Goal: Information Seeking & Learning: Find specific fact

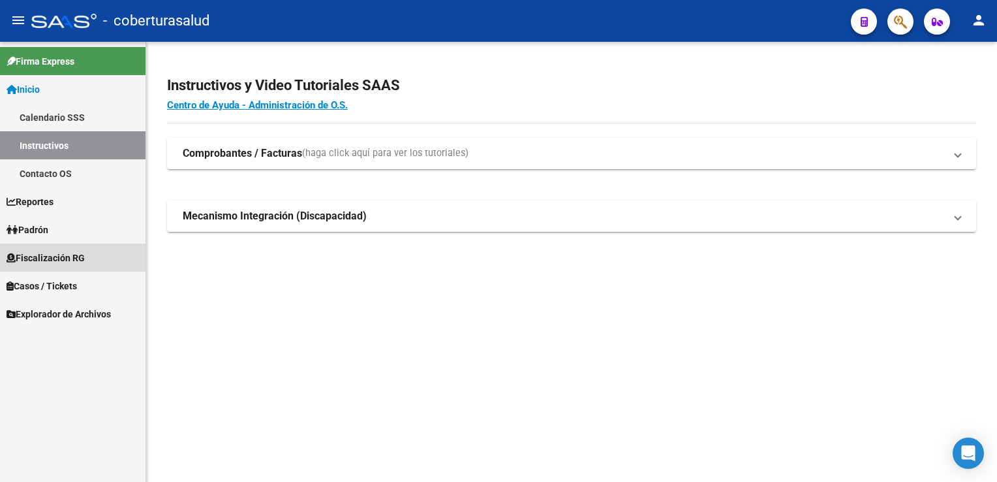
click at [70, 257] on span "Fiscalización RG" at bounding box center [46, 258] width 78 height 14
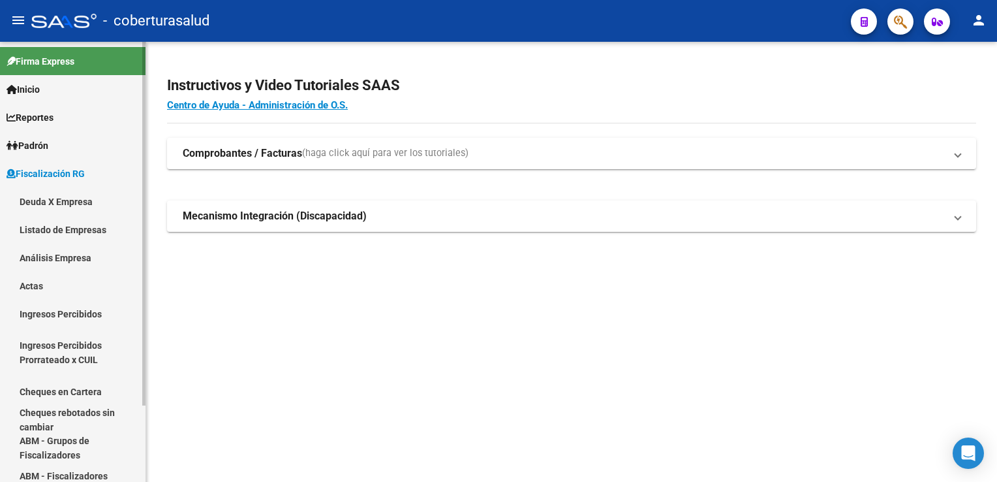
click at [73, 228] on link "Listado de Empresas" at bounding box center [73, 229] width 146 height 28
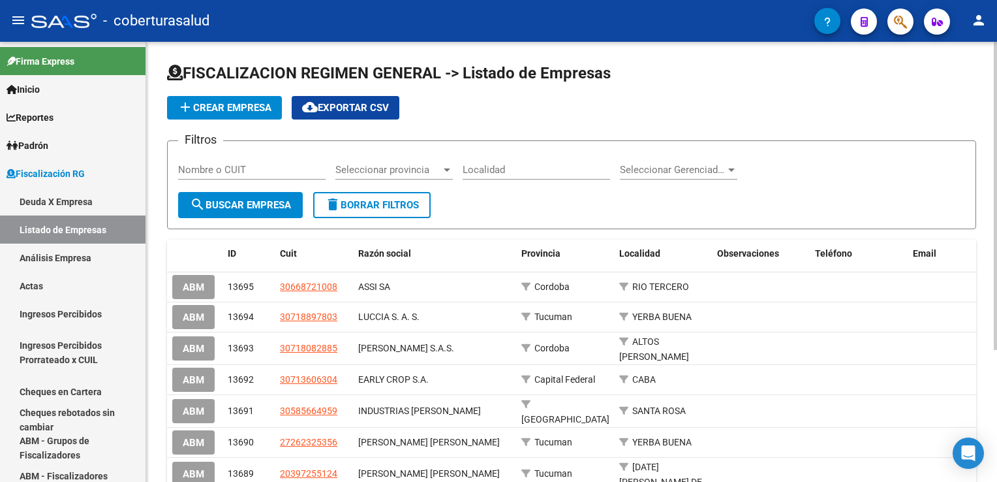
click at [219, 168] on input "Nombre o CUIT" at bounding box center [252, 170] width 148 height 12
paste input "30709702390"
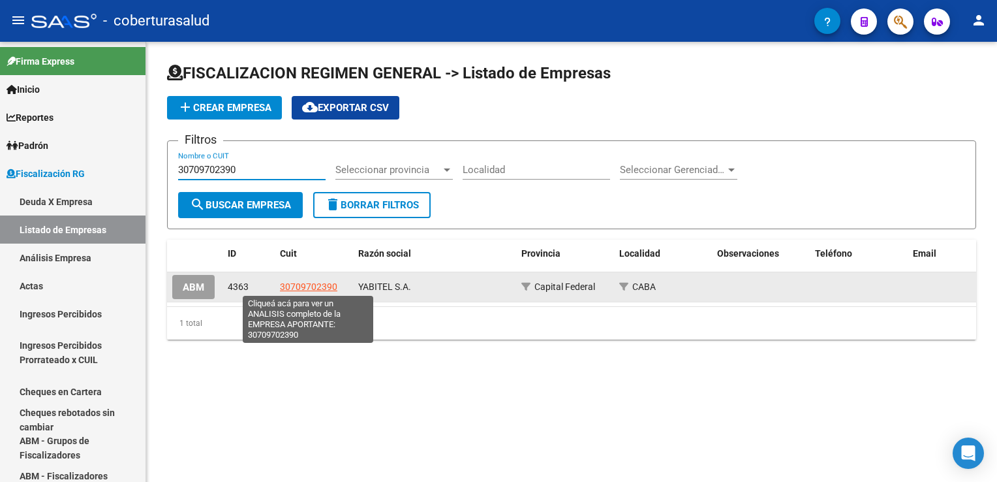
click at [318, 283] on span "30709702390" at bounding box center [308, 286] width 57 height 10
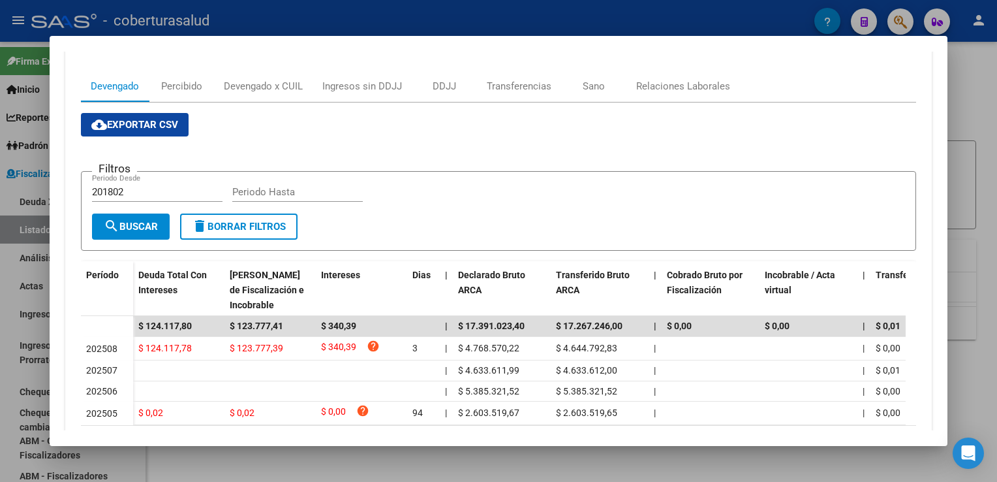
scroll to position [131, 0]
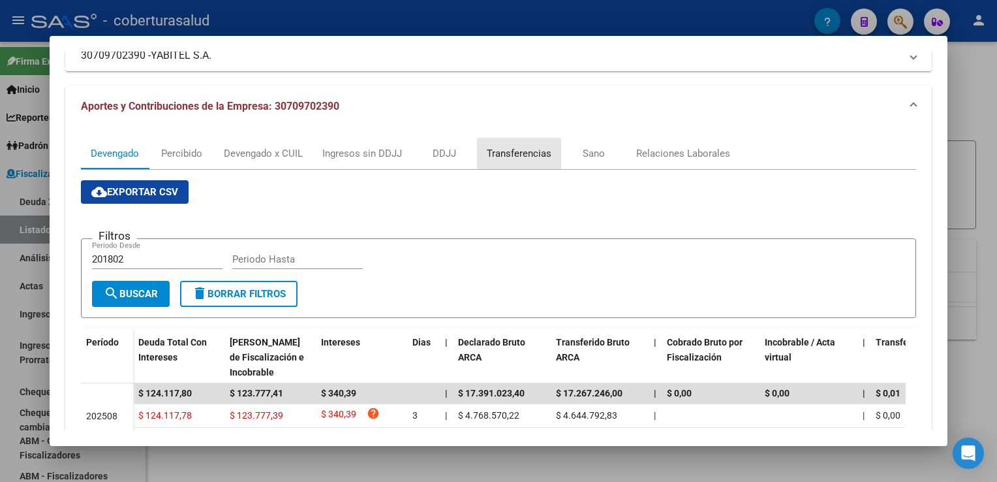
click at [510, 154] on div "Transferencias" at bounding box center [519, 153] width 65 height 14
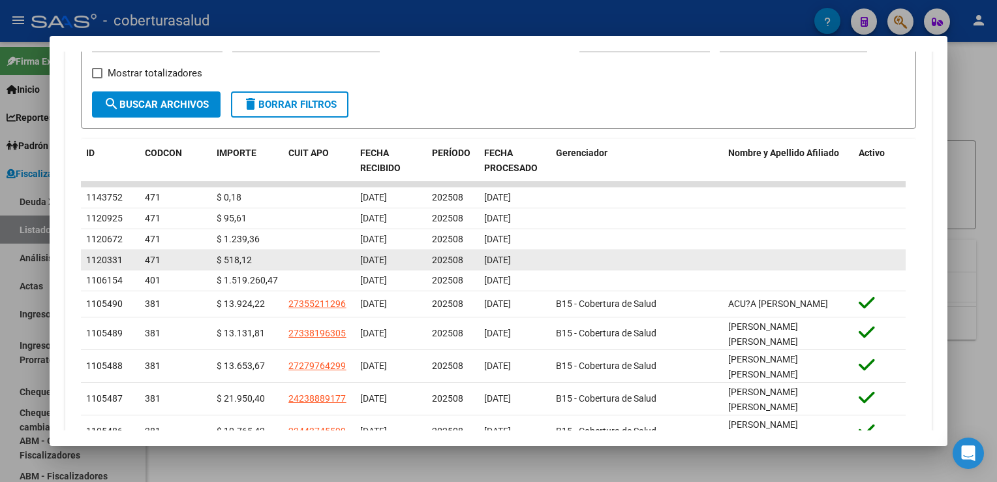
scroll to position [457, 0]
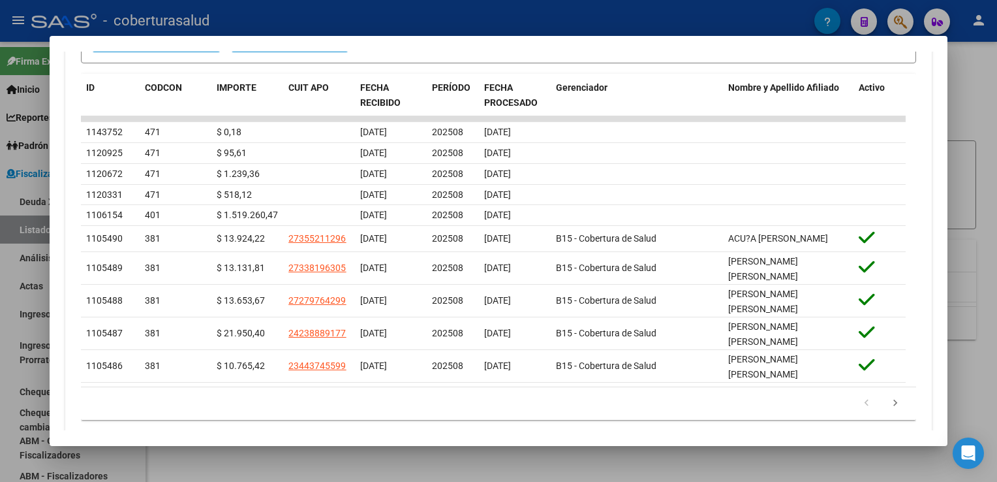
click at [27, 264] on div at bounding box center [498, 241] width 997 height 482
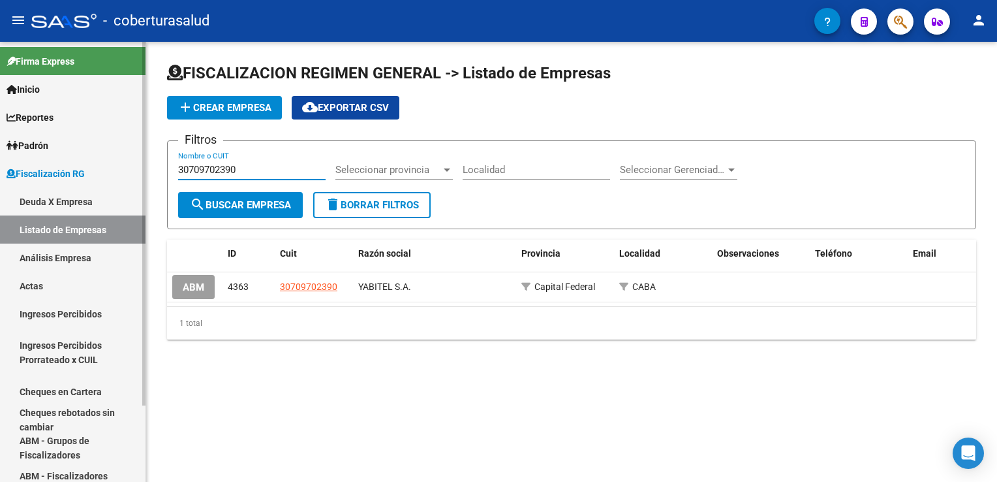
drag, startPoint x: 240, startPoint y: 169, endPoint x: 87, endPoint y: 168, distance: 153.4
click at [87, 168] on mat-sidenav-container "Firma Express Inicio Calendario SSS Instructivos Contacto OS Reportes Ingresos …" at bounding box center [498, 262] width 997 height 440
paste input "807389"
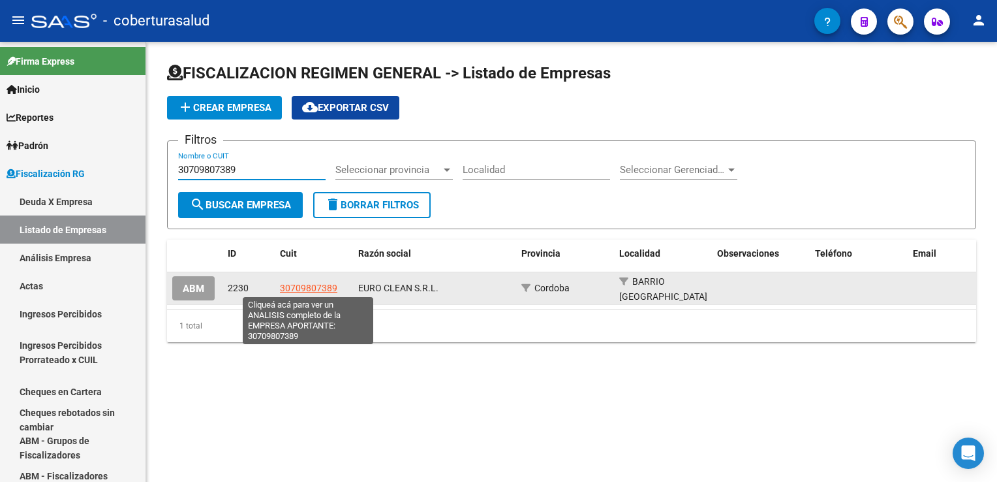
type input "30709807389"
click at [305, 289] on span "30709807389" at bounding box center [308, 288] width 57 height 10
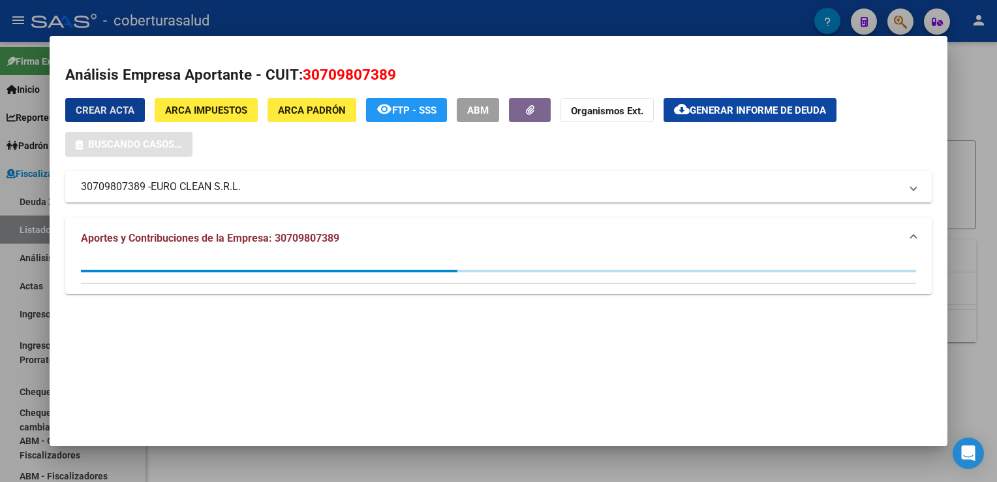
click at [63, 226] on mat-dialog-content "Análisis Empresa Aportante - CUIT: 30709807389 Crear Acta ARCA Impuestos ARCA […" at bounding box center [499, 180] width 898 height 257
click at [60, 223] on mat-dialog-content "Análisis Empresa Aportante - CUIT: 30709807389 Crear Acta ARCA Impuestos ARCA […" at bounding box center [499, 180] width 898 height 257
drag, startPoint x: 60, startPoint y: 223, endPoint x: 68, endPoint y: 218, distance: 9.1
click at [68, 218] on mat-dialog-content "Análisis Empresa Aportante - CUIT: 30709807389 Crear Acta ARCA Impuestos ARCA […" at bounding box center [499, 180] width 898 height 257
click at [16, 266] on div at bounding box center [498, 241] width 997 height 482
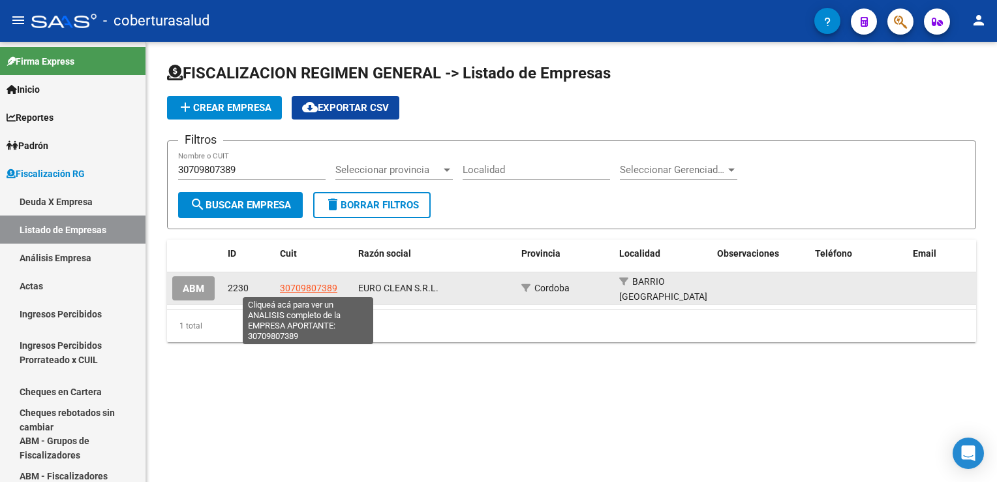
click at [311, 285] on span "30709807389" at bounding box center [308, 288] width 57 height 10
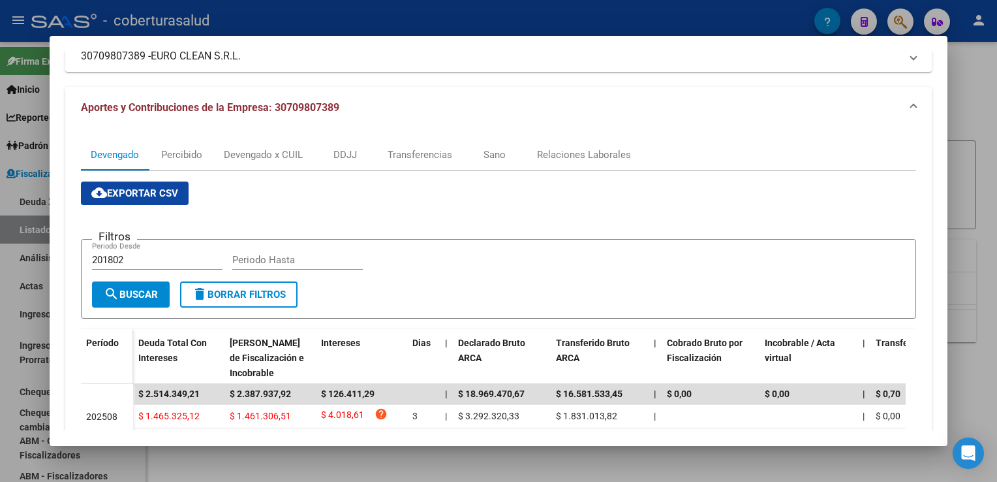
scroll to position [65, 0]
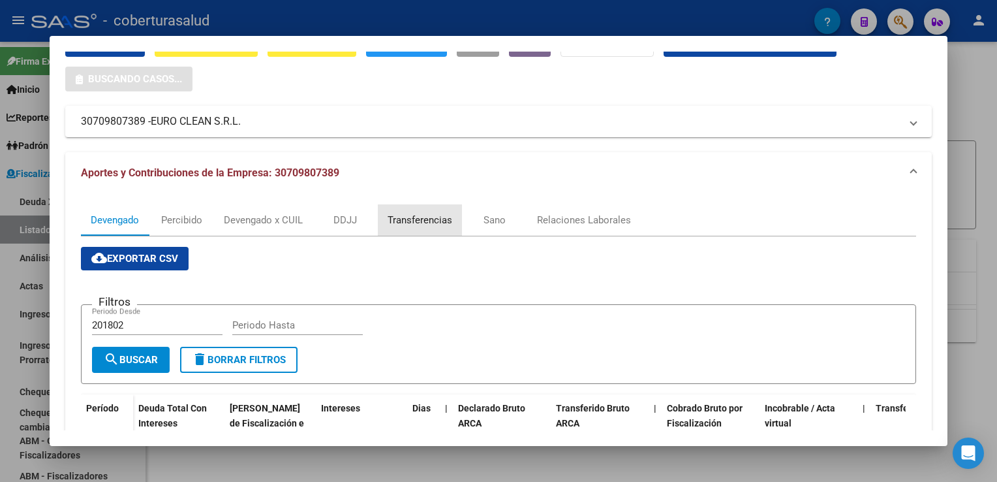
click at [426, 224] on div "Transferencias" at bounding box center [420, 220] width 65 height 14
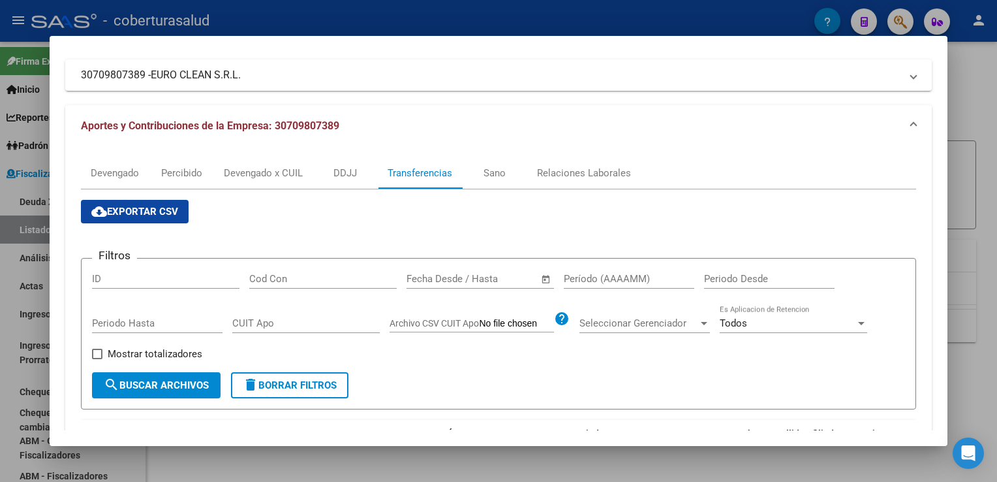
scroll to position [99, 0]
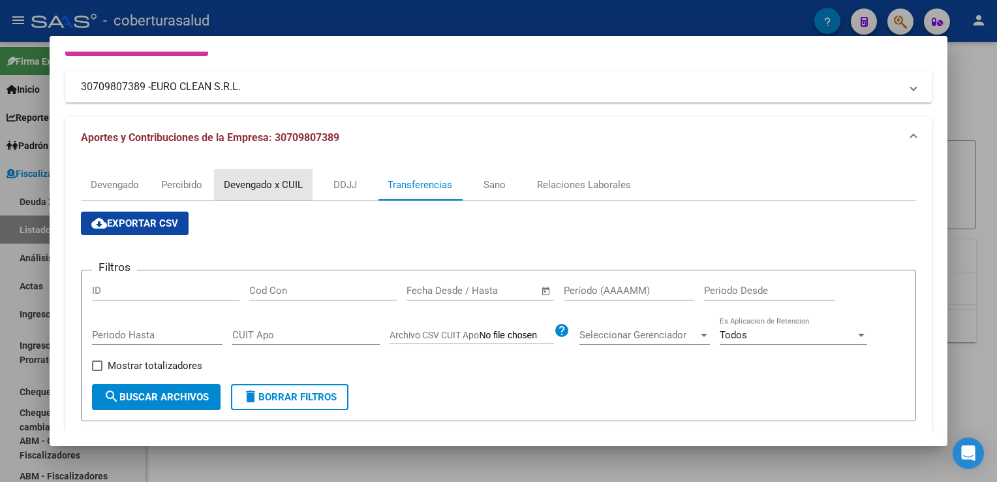
click at [249, 184] on div "Devengado x CUIL" at bounding box center [263, 185] width 79 height 14
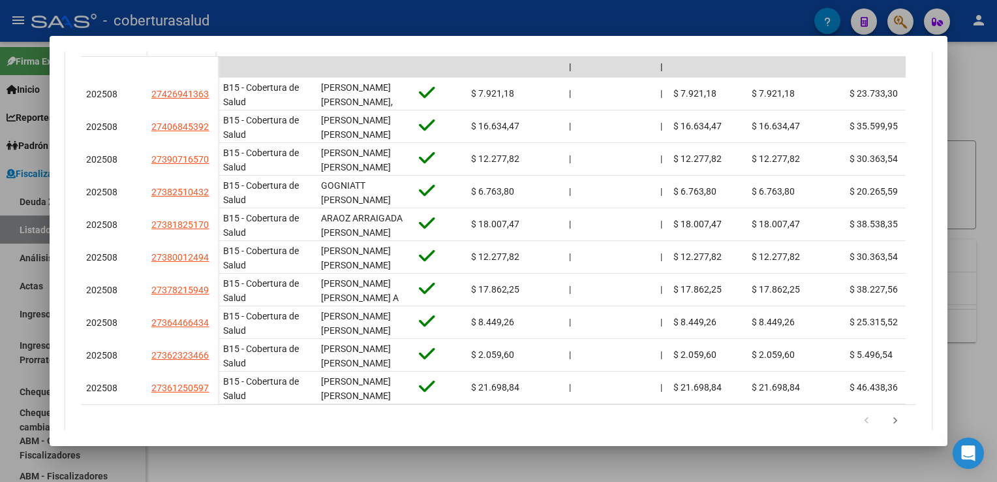
scroll to position [392, 0]
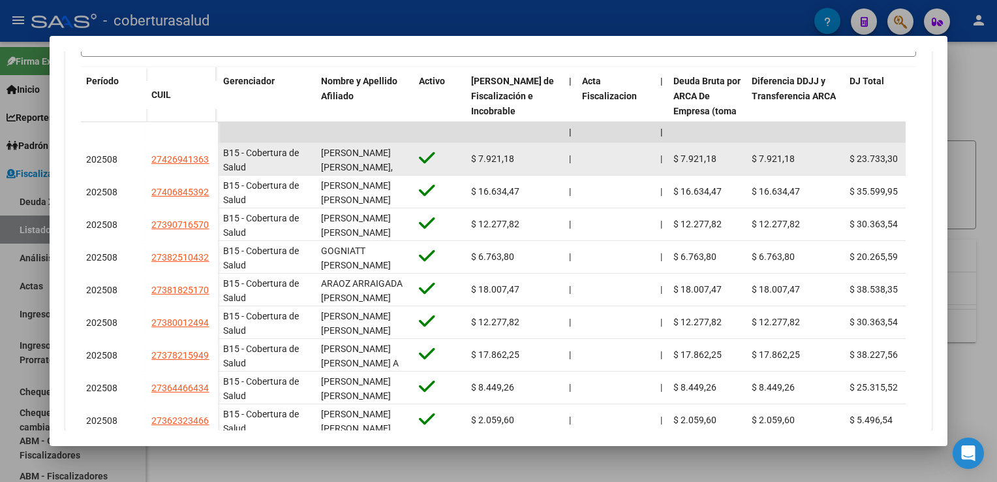
drag, startPoint x: 149, startPoint y: 163, endPoint x: 211, endPoint y: 161, distance: 62.0
click at [211, 161] on datatable-body-cell "27426941363" at bounding box center [182, 159] width 72 height 33
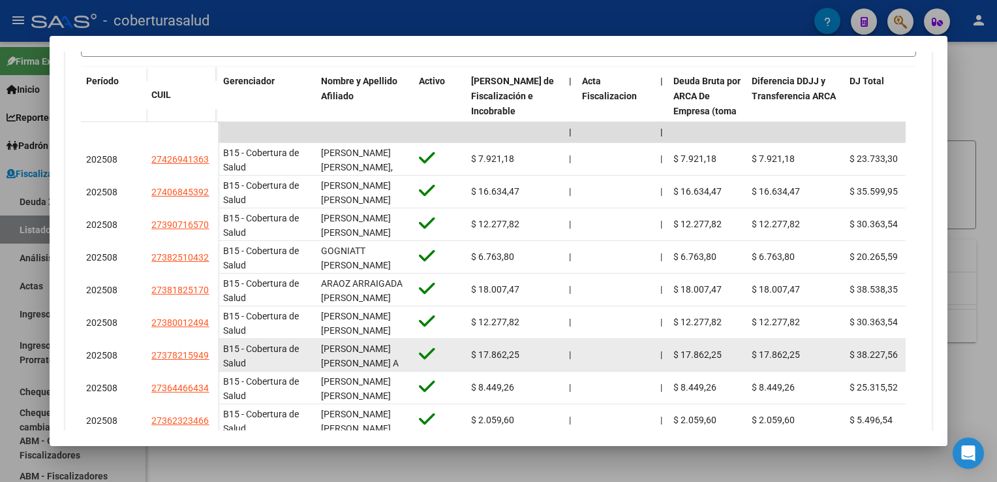
copy span "27426941363"
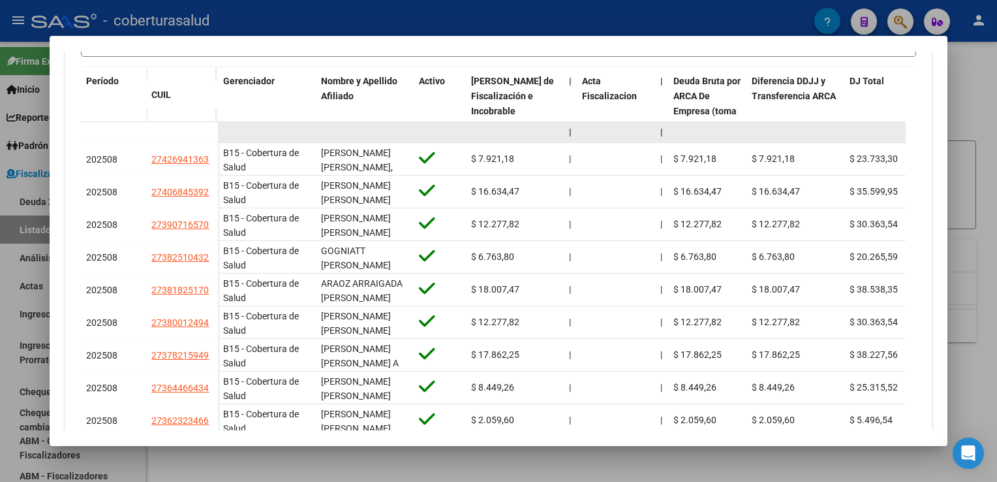
click at [190, 135] on datatable-body-cell at bounding box center [182, 132] width 72 height 21
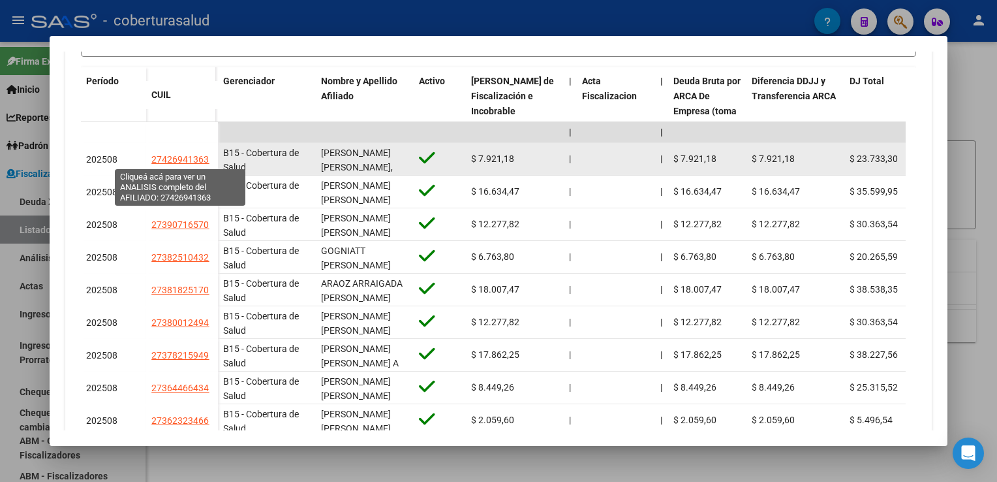
drag, startPoint x: 152, startPoint y: 157, endPoint x: 206, endPoint y: 163, distance: 54.5
click at [206, 163] on span "27426941363" at bounding box center [179, 159] width 57 height 10
copy span "27426941363"
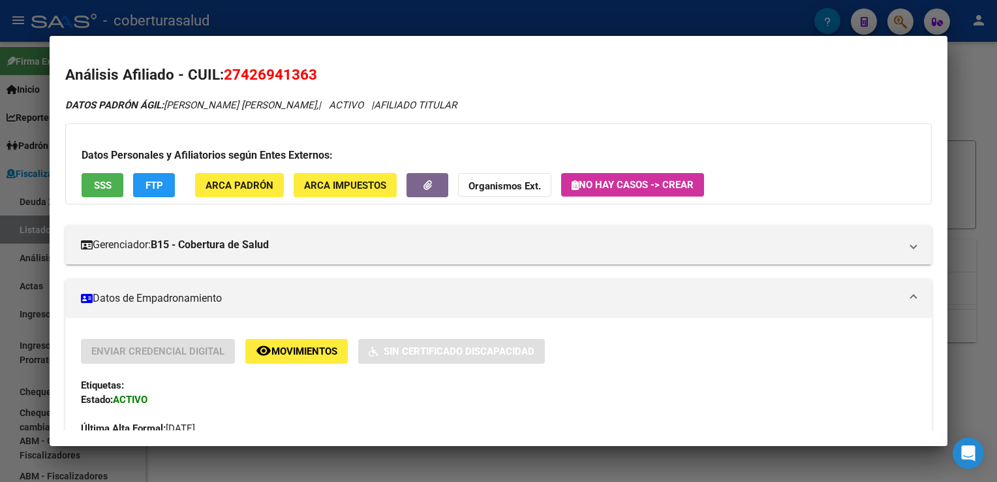
click at [0, 314] on html "menu - coberturasalud person Firma Express Inicio Calendario SSS Instructivos C…" at bounding box center [498, 241] width 997 height 482
drag, startPoint x: 0, startPoint y: 313, endPoint x: 26, endPoint y: 352, distance: 47.1
click at [17, 356] on div at bounding box center [498, 241] width 997 height 482
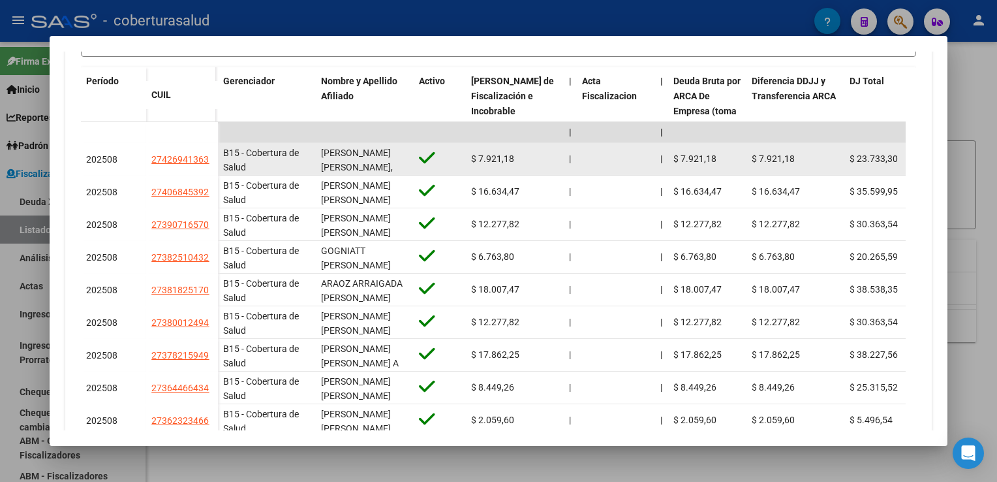
drag, startPoint x: 148, startPoint y: 159, endPoint x: 212, endPoint y: 164, distance: 64.1
click at [212, 164] on datatable-body-cell "27426941363" at bounding box center [182, 159] width 72 height 33
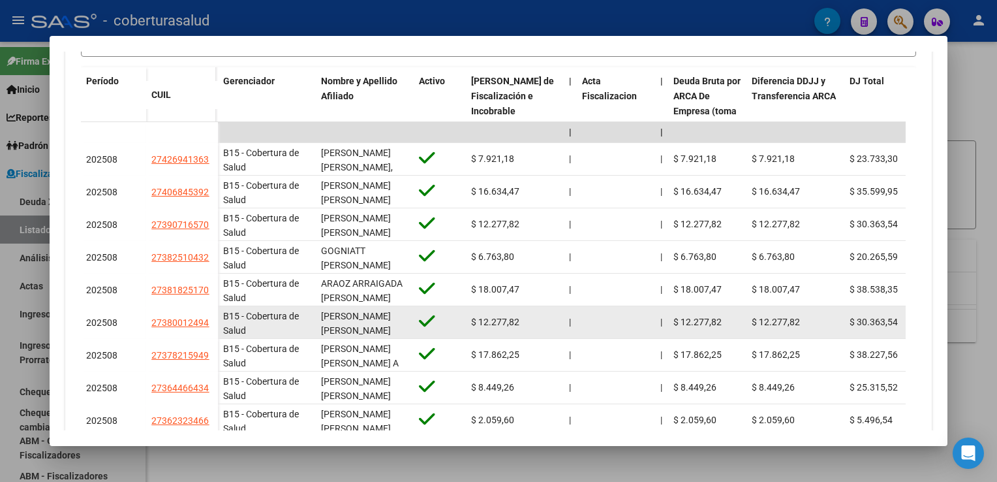
copy span "27426941363"
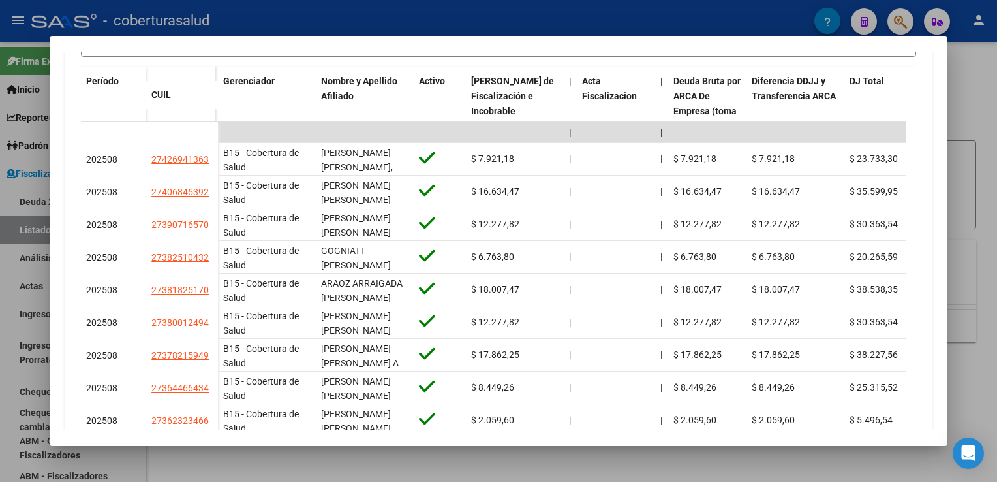
click at [18, 302] on div at bounding box center [498, 241] width 997 height 482
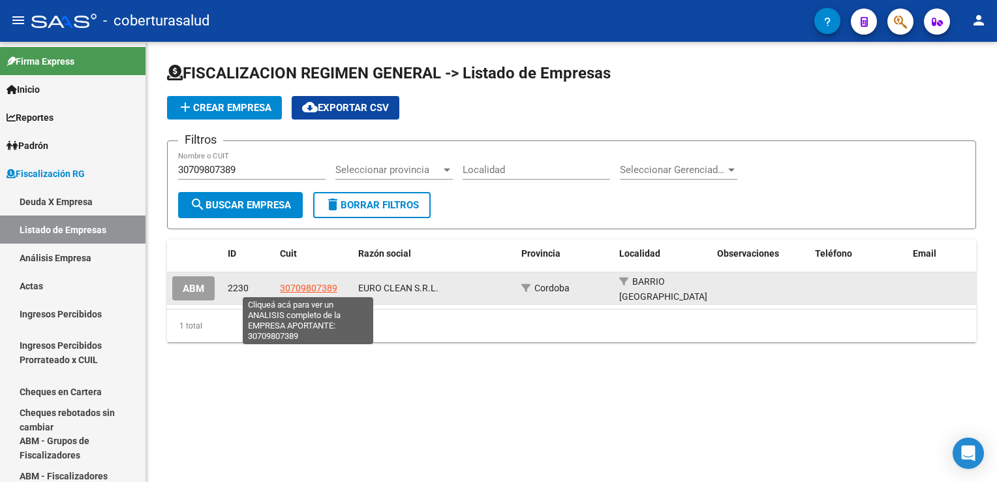
click at [315, 283] on span "30709807389" at bounding box center [308, 288] width 57 height 10
type textarea "30709807389"
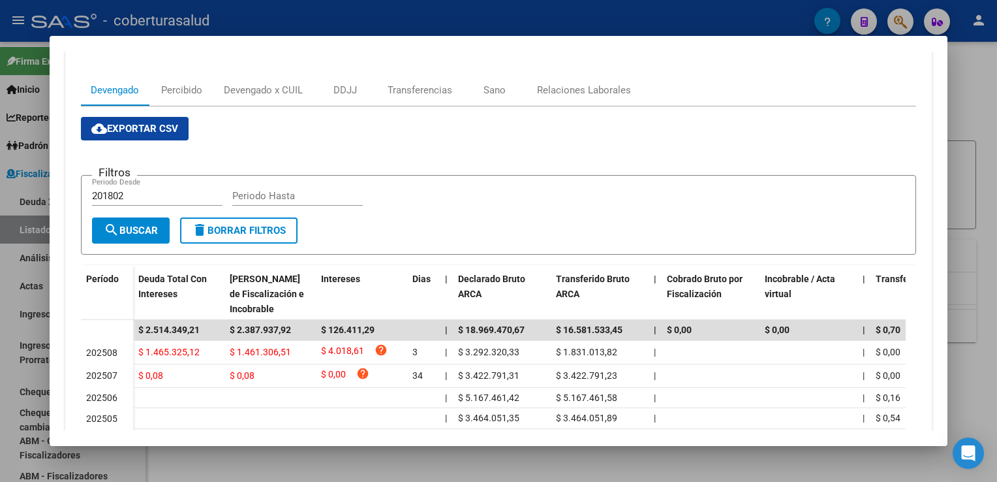
scroll to position [196, 0]
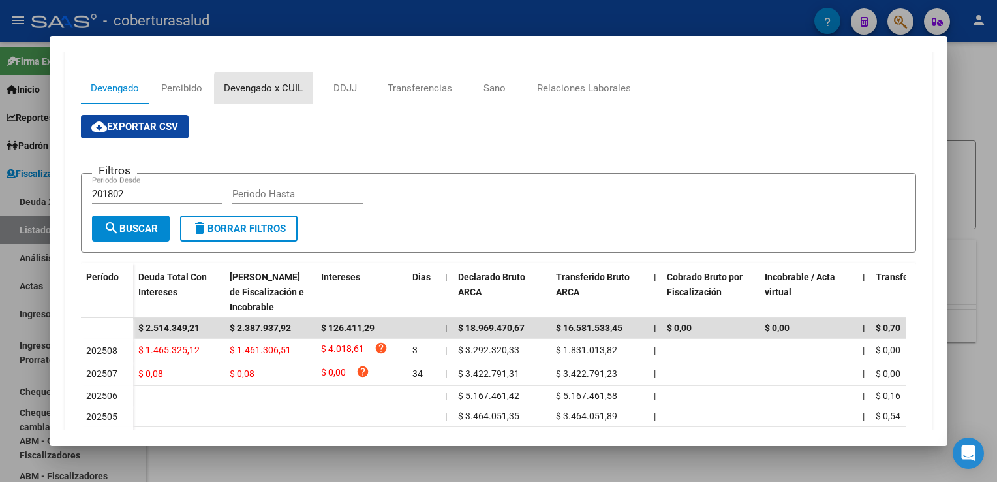
click at [272, 90] on div "Devengado x CUIL" at bounding box center [263, 88] width 79 height 14
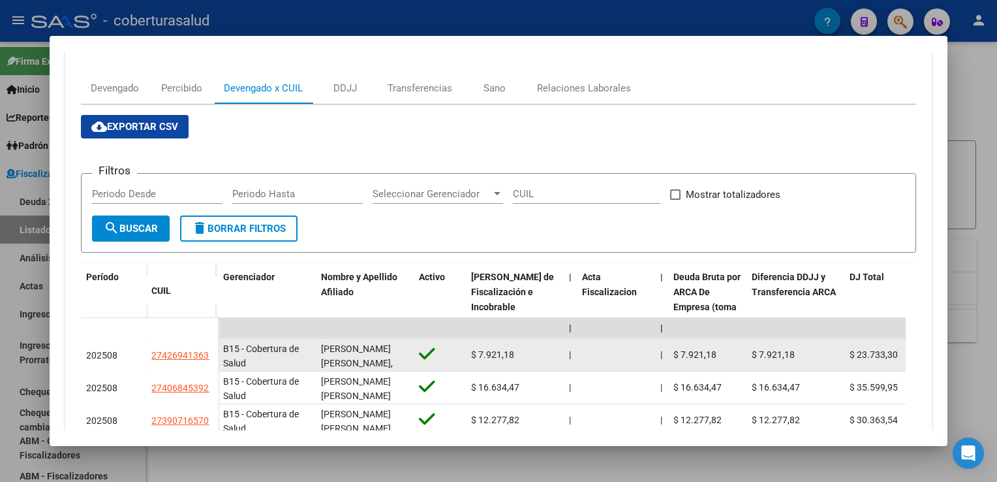
drag, startPoint x: 149, startPoint y: 351, endPoint x: 214, endPoint y: 354, distance: 65.3
click at [213, 354] on datatable-body-cell "27426941363" at bounding box center [182, 355] width 72 height 33
copy span "27426941363"
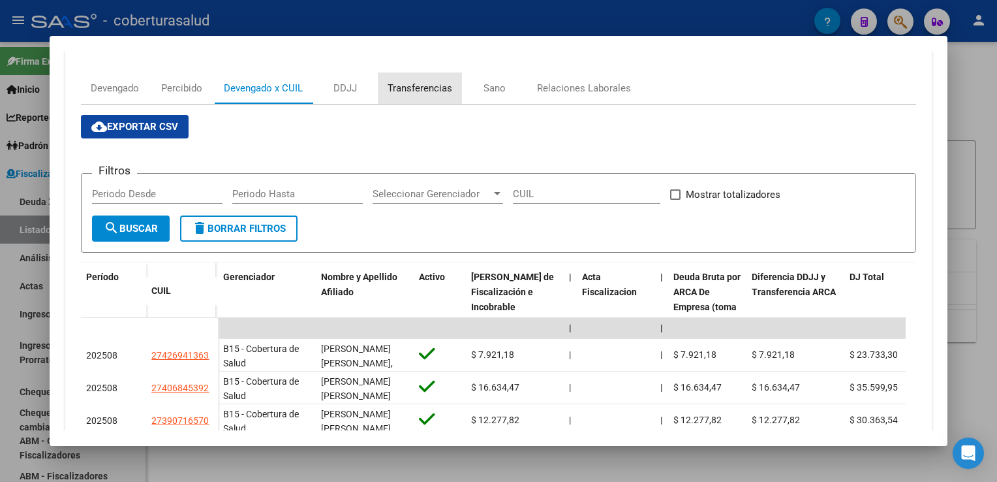
click at [433, 97] on div "Transferencias" at bounding box center [420, 87] width 84 height 31
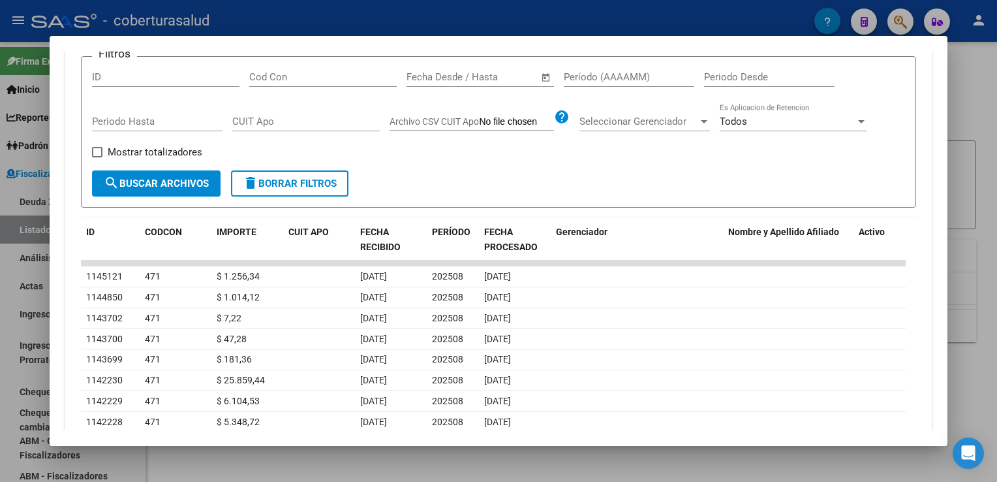
scroll to position [392, 0]
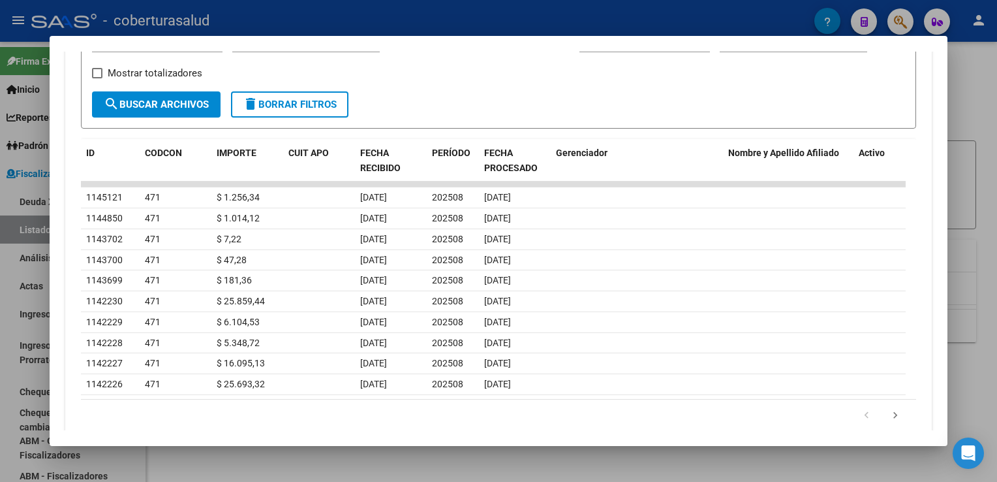
click at [8, 295] on div at bounding box center [498, 241] width 997 height 482
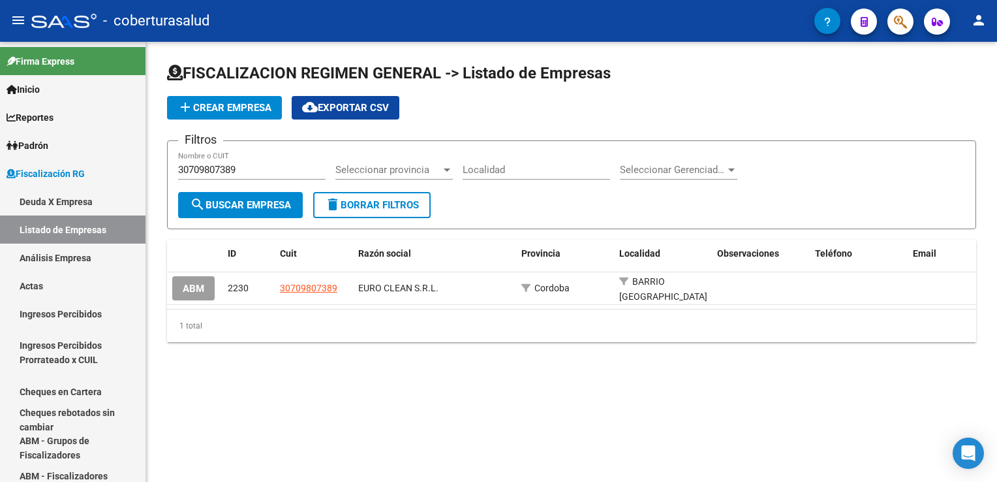
click at [358, 376] on div "FISCALIZACION REGIMEN GENERAL -> Listado de Empresas add Crear Empresa cloud_do…" at bounding box center [571, 213] width 851 height 342
drag, startPoint x: 261, startPoint y: 171, endPoint x: 0, endPoint y: 158, distance: 261.4
click at [0, 159] on html "menu - coberturasalud person Firma Express Inicio Calendario SSS Instructivos C…" at bounding box center [498, 241] width 997 height 482
paste input "691778688"
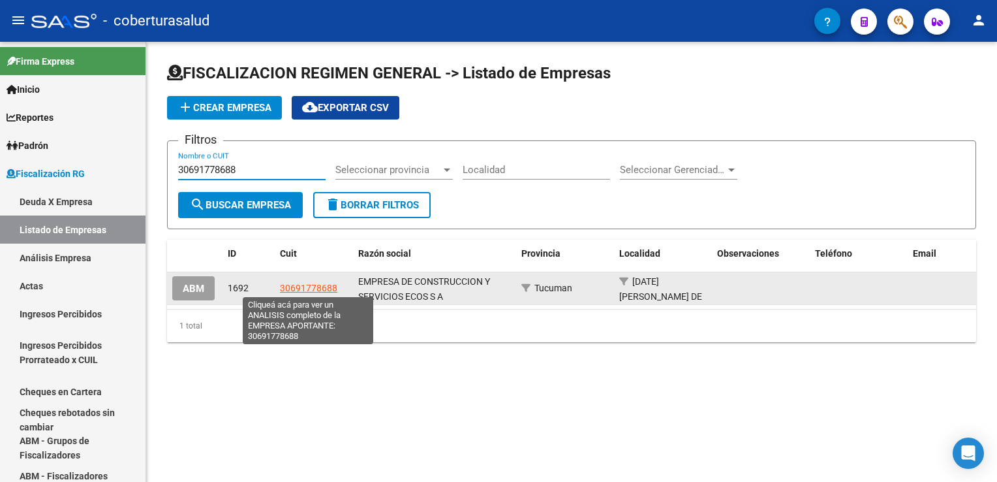
type input "30691778688"
click at [321, 288] on span "30691778688" at bounding box center [308, 288] width 57 height 10
type textarea "30691778688"
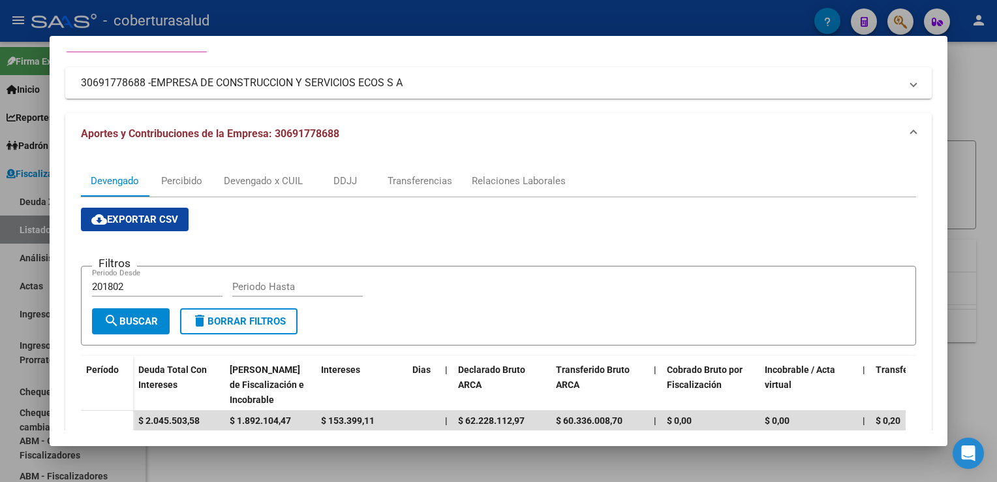
scroll to position [65, 0]
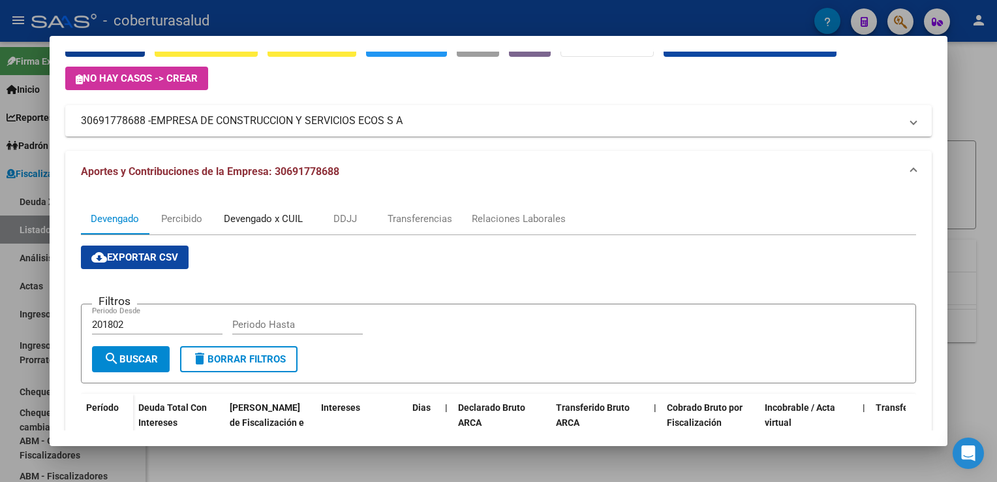
click at [282, 221] on div "Devengado x CUIL" at bounding box center [263, 218] width 79 height 14
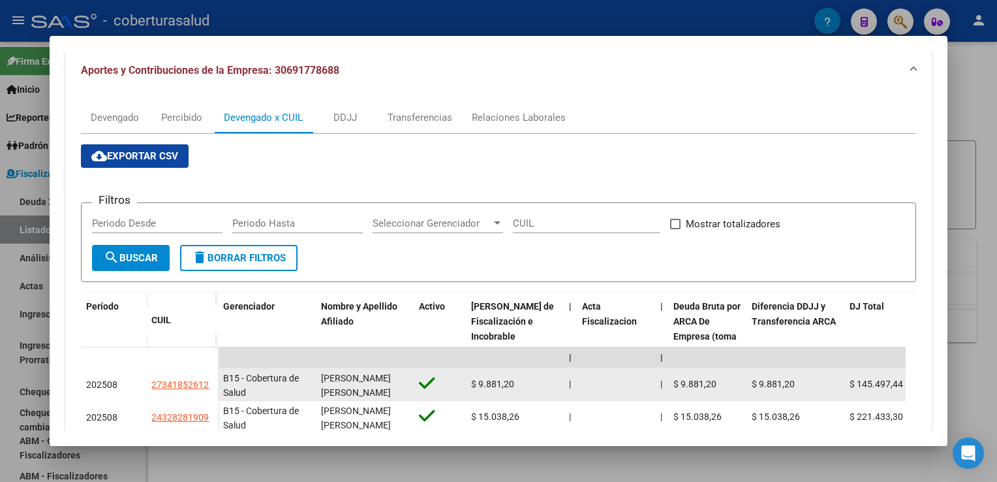
scroll to position [196, 0]
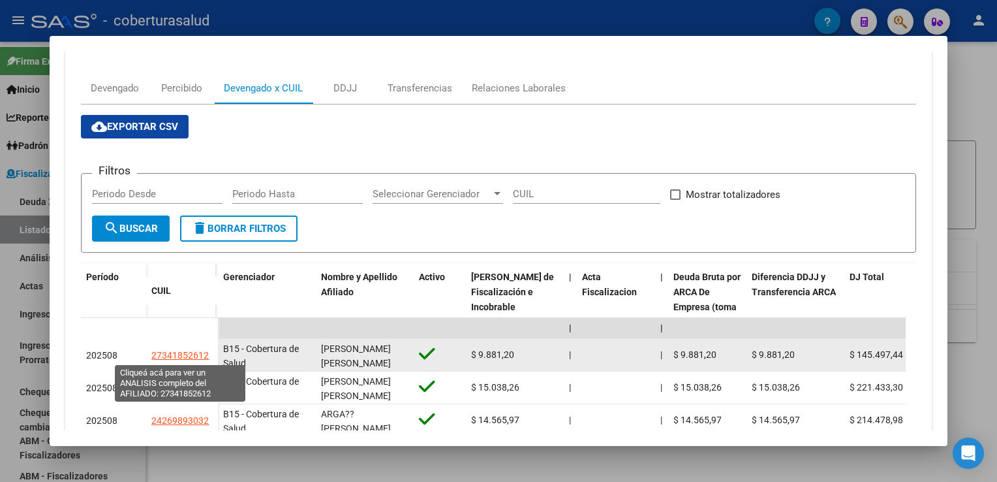
drag, startPoint x: 150, startPoint y: 355, endPoint x: 206, endPoint y: 356, distance: 55.5
click at [206, 356] on datatable-body-cell "27341852612" at bounding box center [182, 355] width 72 height 33
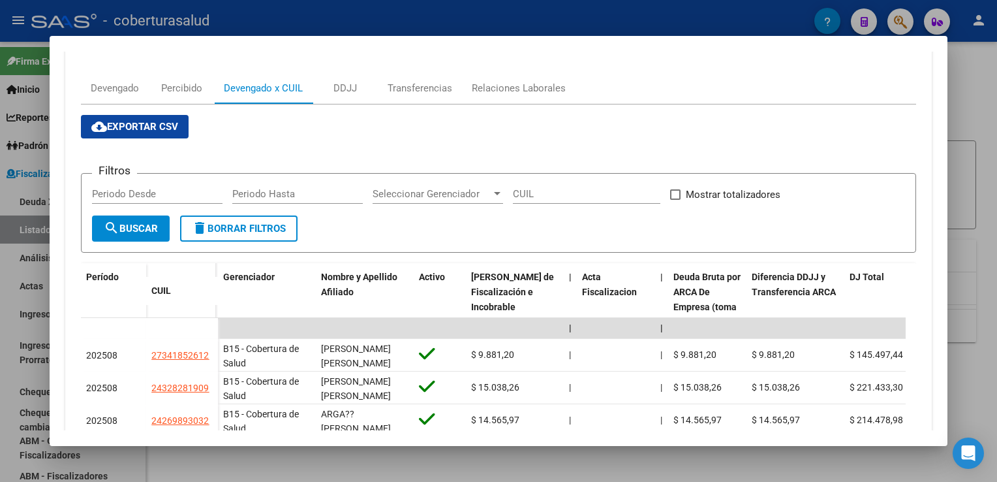
copy span "27341852612"
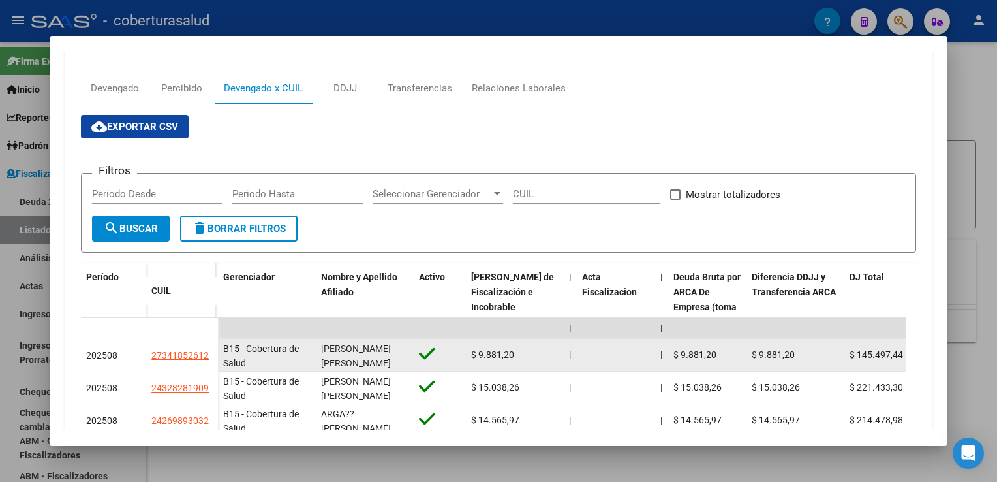
click at [147, 356] on div "202508 27341852612" at bounding box center [149, 355] width 137 height 33
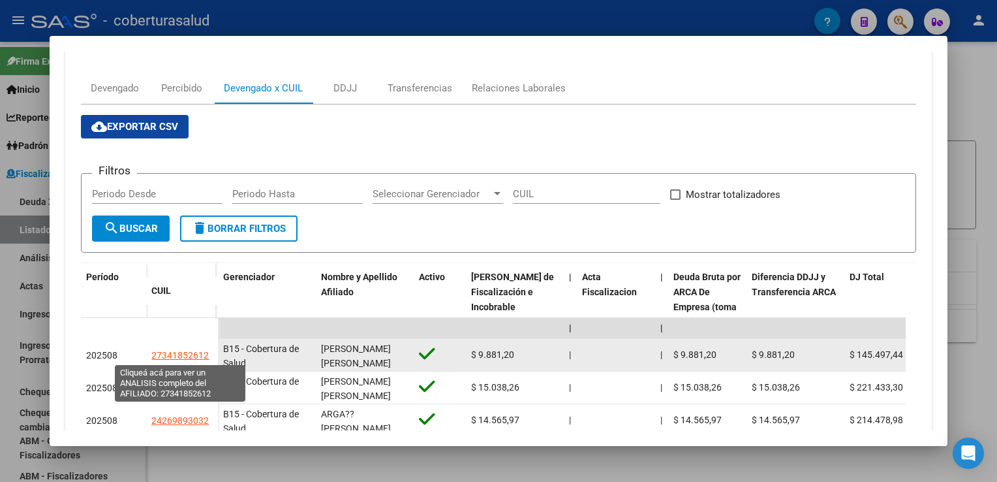
click at [210, 349] on div "27341852612" at bounding box center [181, 355] width 61 height 15
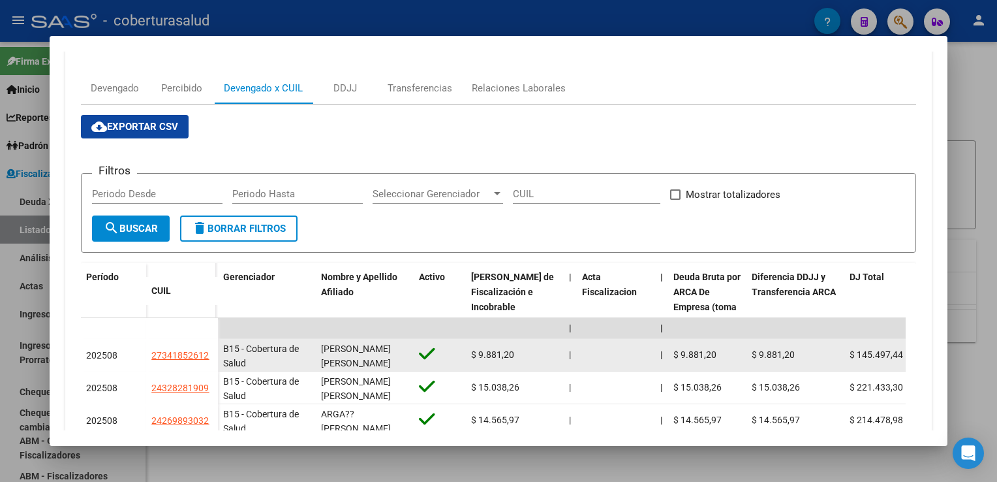
drag, startPoint x: 209, startPoint y: 354, endPoint x: 150, endPoint y: 354, distance: 58.8
click at [150, 354] on datatable-body-cell "27341852612" at bounding box center [182, 355] width 72 height 33
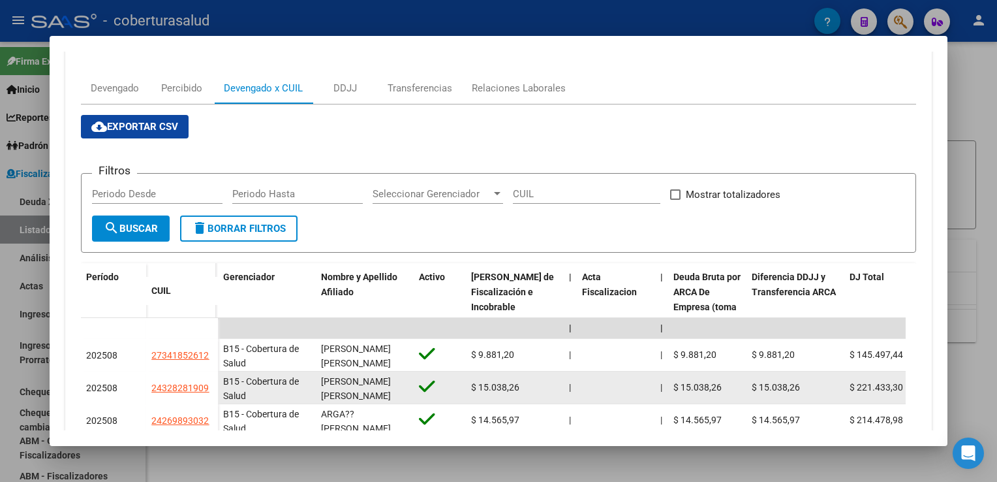
copy span "27341852612"
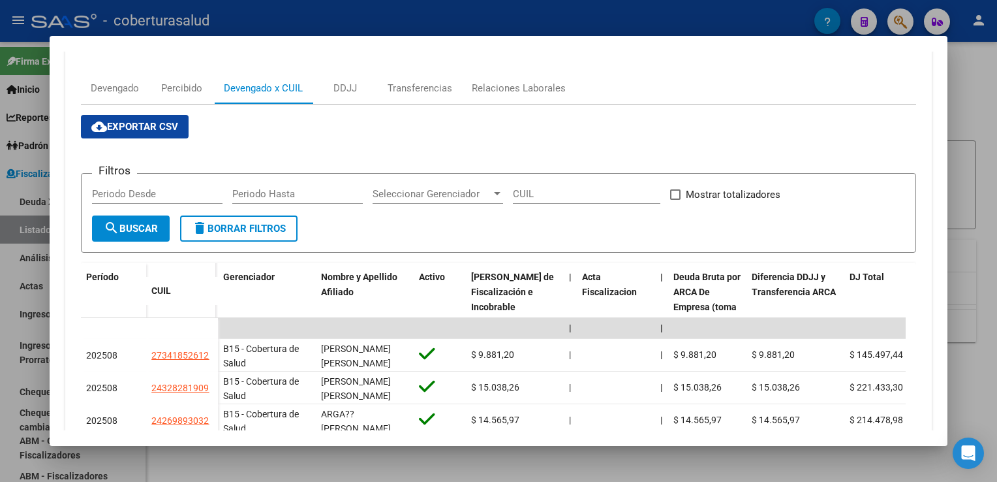
click at [11, 294] on div at bounding box center [498, 241] width 997 height 482
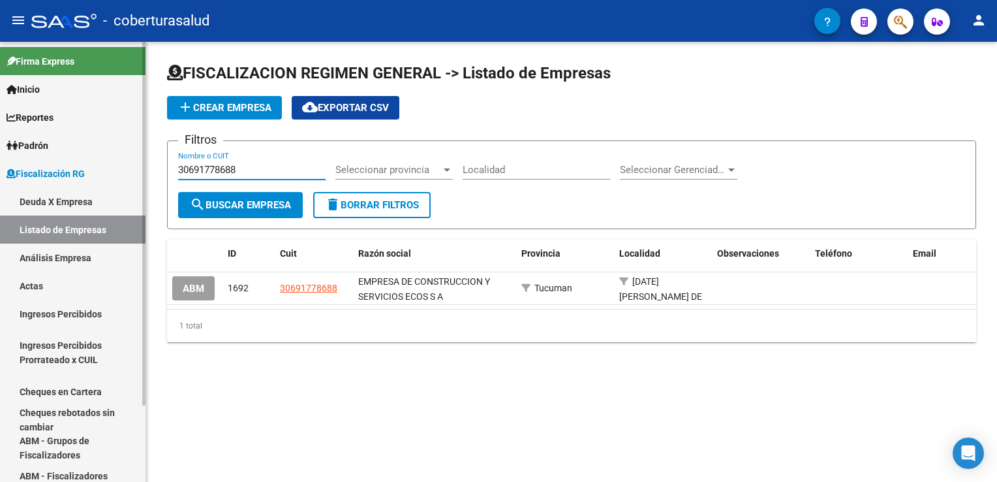
drag, startPoint x: 251, startPoint y: 164, endPoint x: 91, endPoint y: 164, distance: 159.9
click at [91, 164] on mat-sidenav-container "Firma Express Inicio Calendario SSS Instructivos Contacto OS Reportes Ingresos …" at bounding box center [498, 262] width 997 height 440
paste input "75415087"
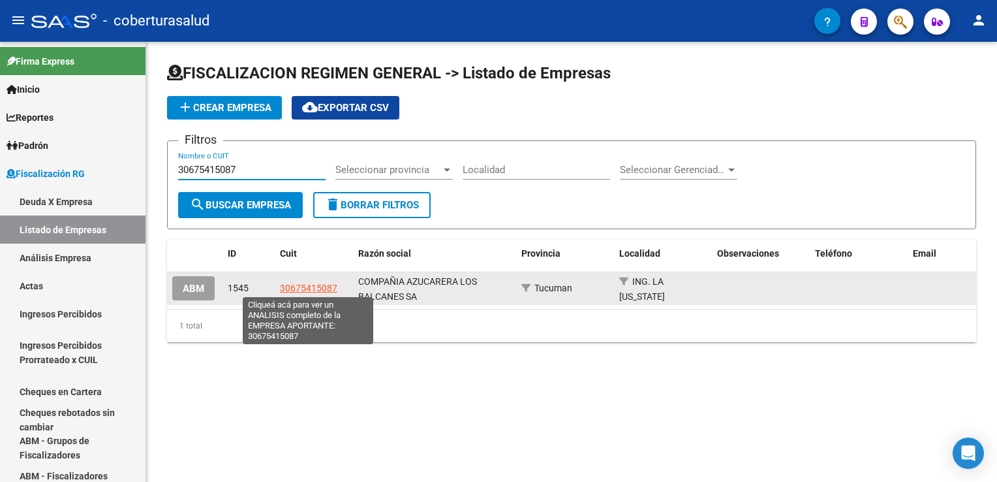
type input "30675415087"
click at [311, 284] on span "30675415087" at bounding box center [308, 288] width 57 height 10
type textarea "30675415087"
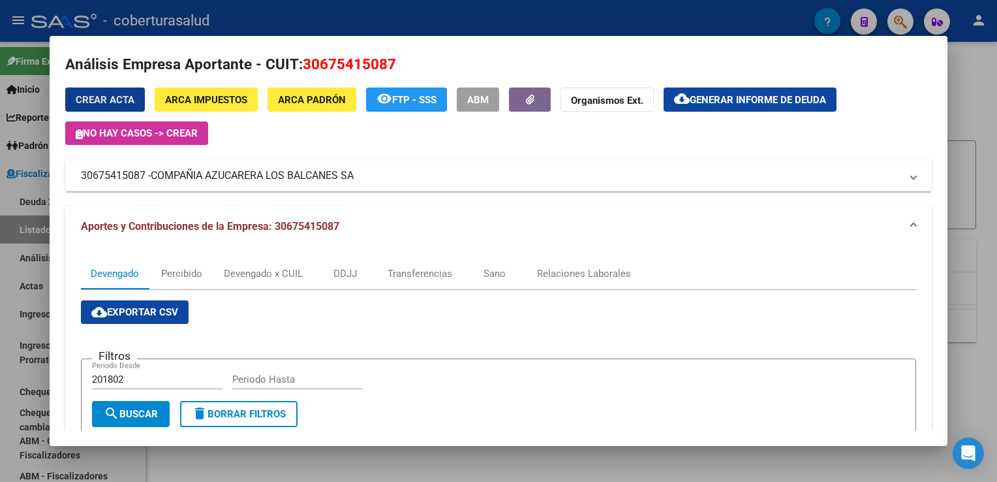
scroll to position [0, 0]
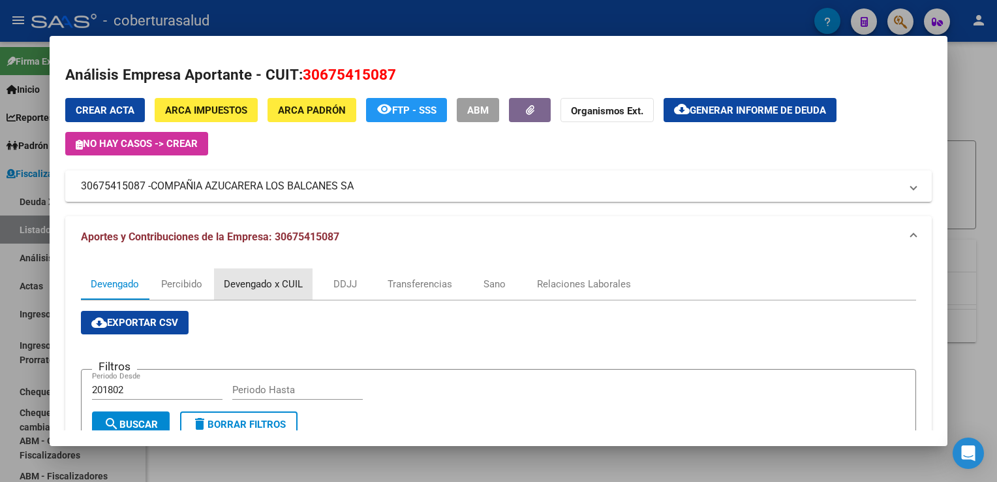
click at [236, 283] on div "Devengado x CUIL" at bounding box center [263, 284] width 79 height 14
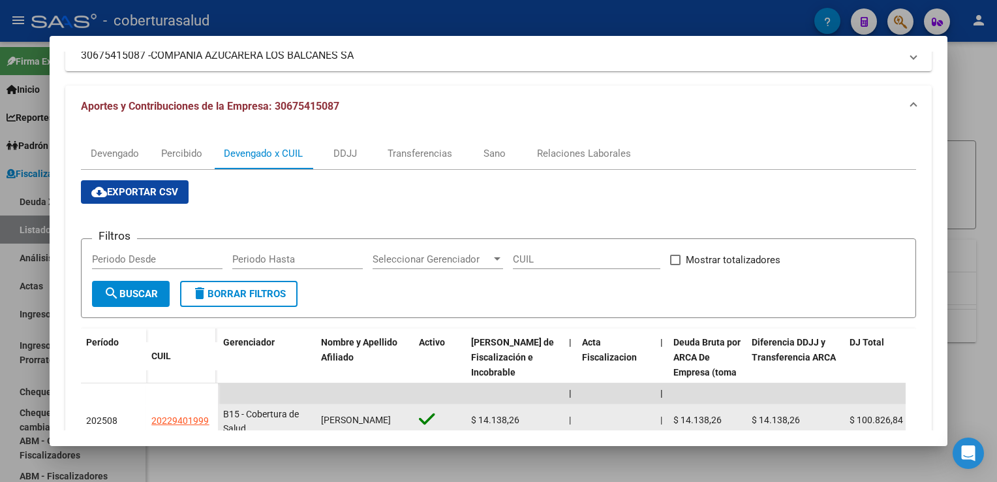
scroll to position [261, 0]
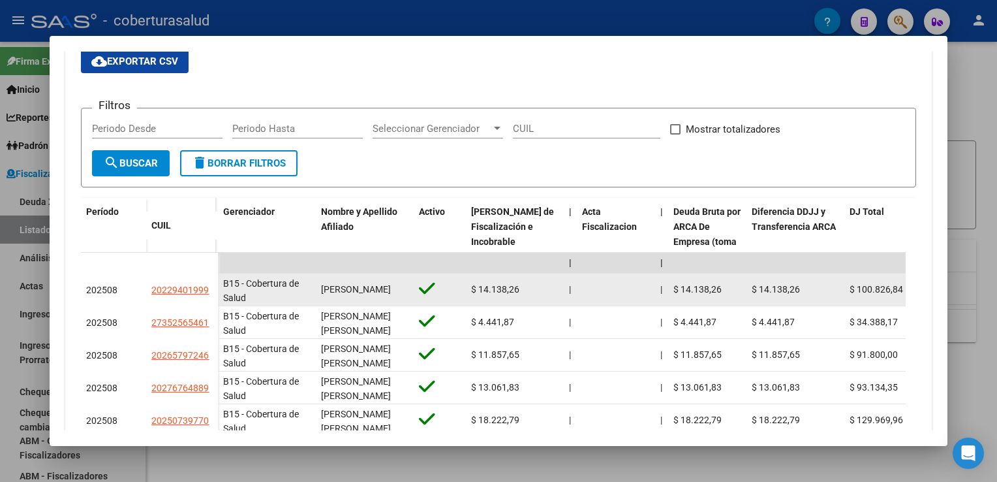
drag, startPoint x: 149, startPoint y: 289, endPoint x: 209, endPoint y: 296, distance: 60.5
click at [209, 296] on datatable-body-cell "20229401999" at bounding box center [182, 290] width 72 height 33
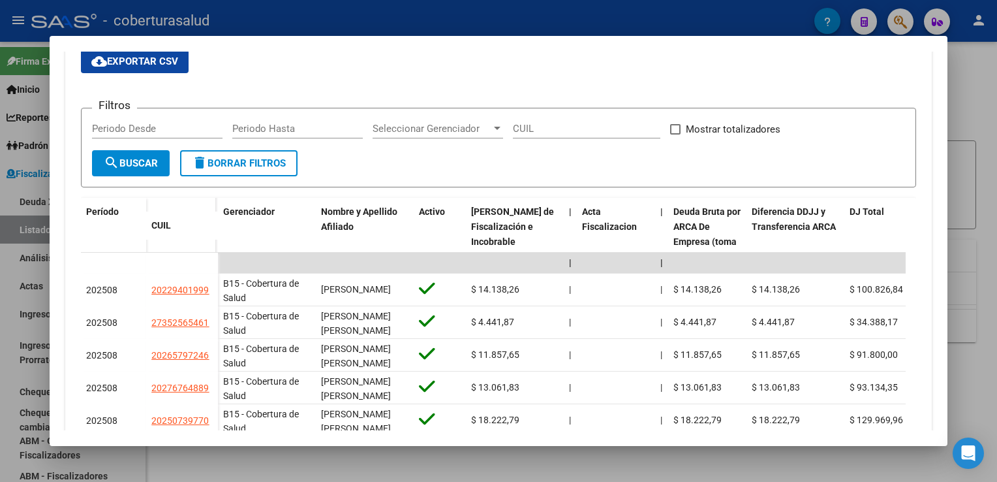
copy span "20229401999"
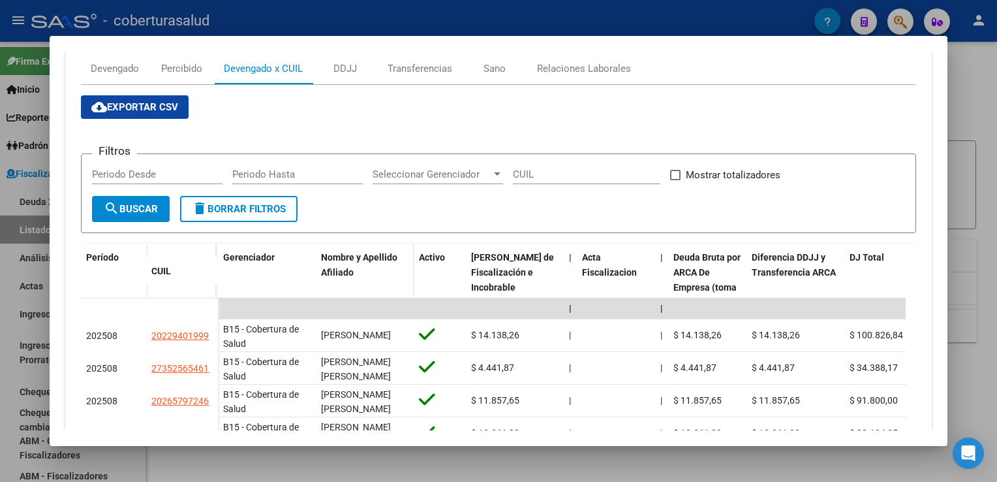
scroll to position [131, 0]
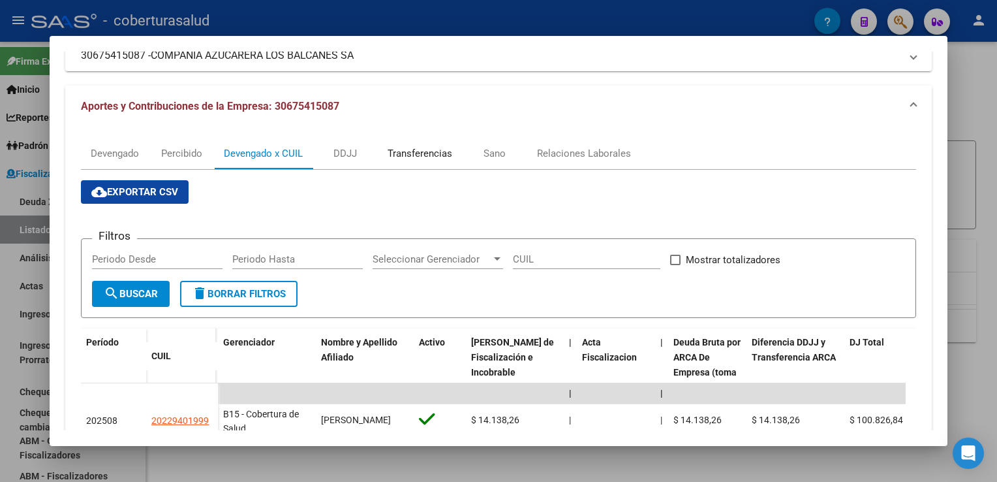
click at [431, 153] on div "Transferencias" at bounding box center [420, 153] width 65 height 14
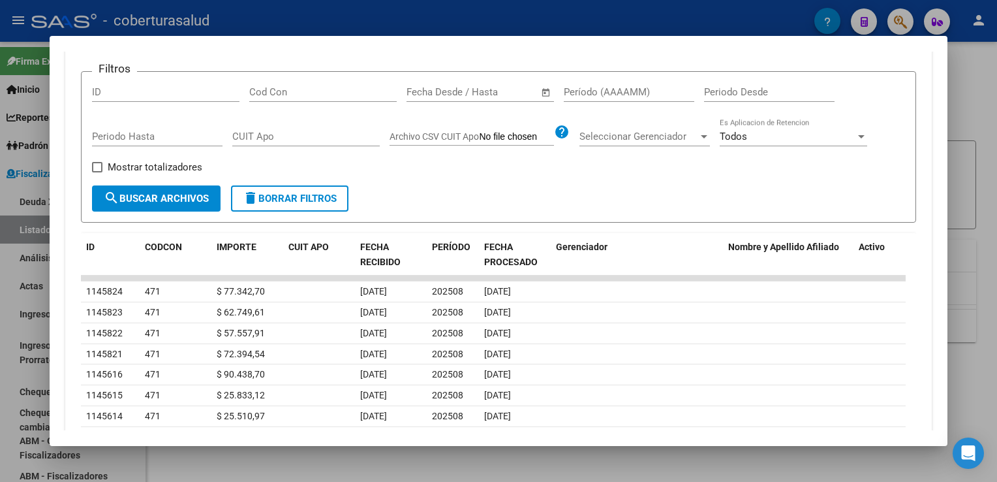
scroll to position [165, 0]
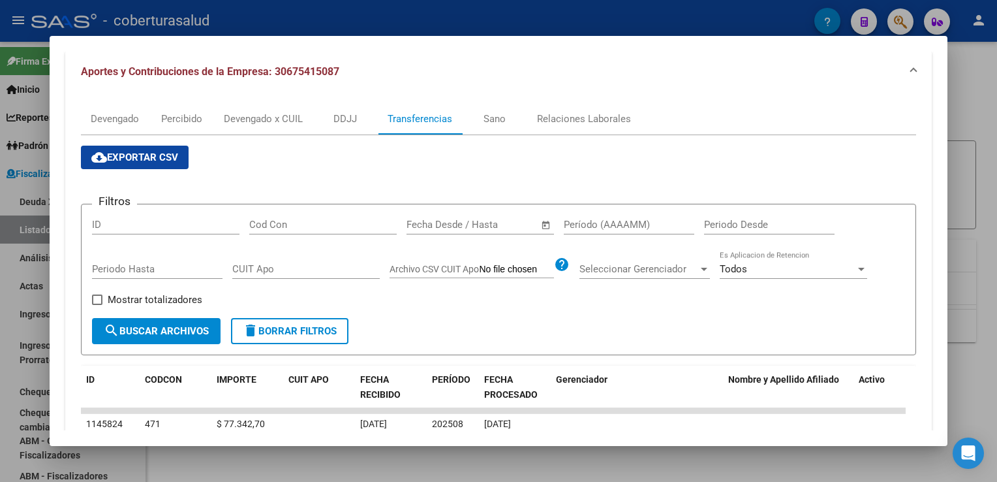
drag, startPoint x: 3, startPoint y: 249, endPoint x: 37, endPoint y: 249, distance: 33.9
click at [3, 249] on div at bounding box center [498, 241] width 997 height 482
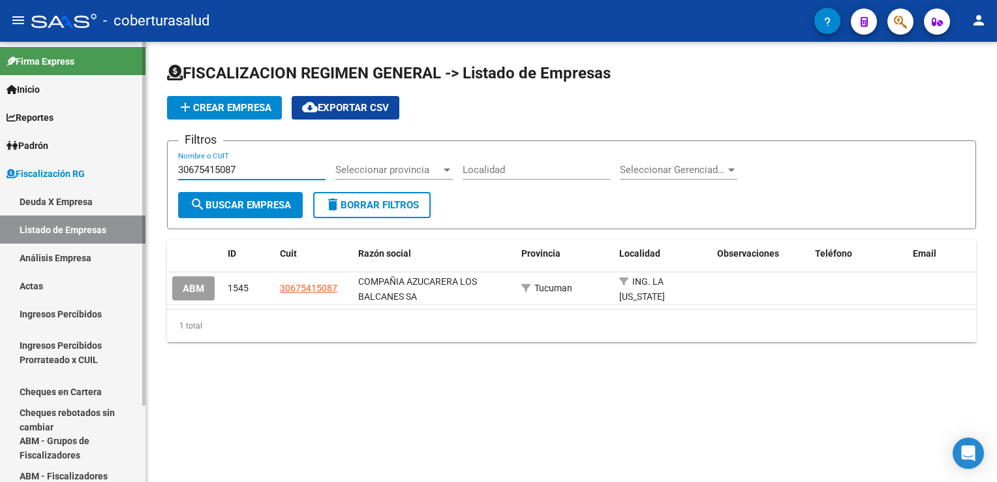
drag, startPoint x: 249, startPoint y: 171, endPoint x: 121, endPoint y: 166, distance: 128.7
click at [121, 166] on mat-sidenav-container "Firma Express Inicio Calendario SSS Instructivos Contacto OS Reportes Ingresos …" at bounding box center [498, 262] width 997 height 440
paste input "91791099"
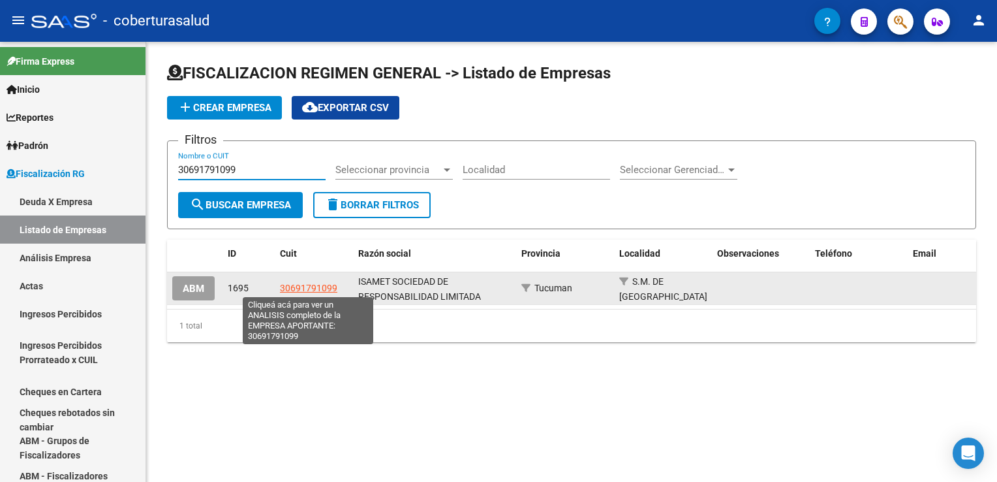
type input "30691791099"
click at [327, 287] on span "30691791099" at bounding box center [308, 288] width 57 height 10
type textarea "30691791099"
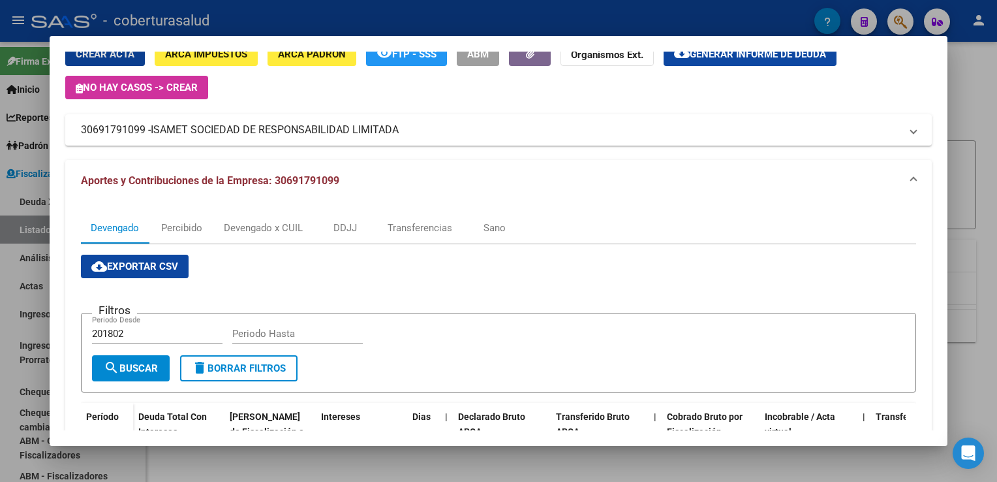
scroll to position [31, 0]
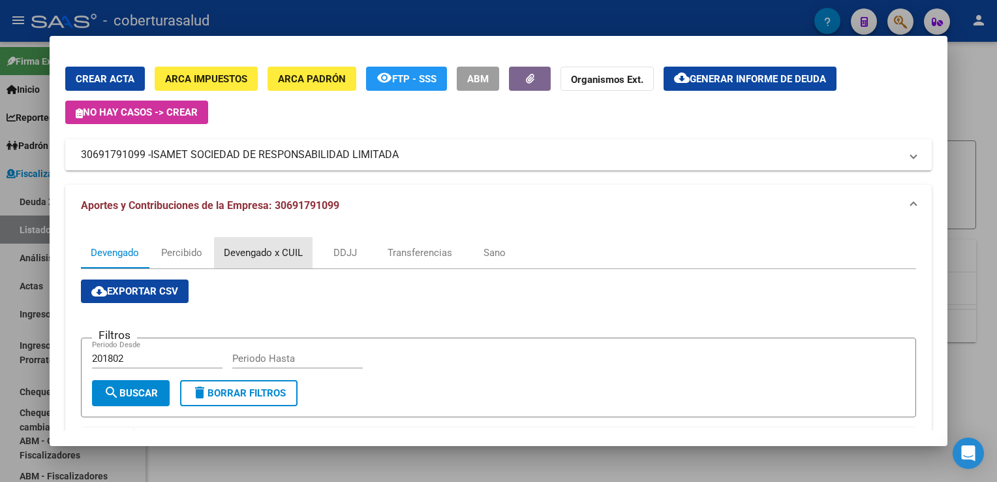
click at [275, 256] on div "Devengado x CUIL" at bounding box center [263, 252] width 79 height 14
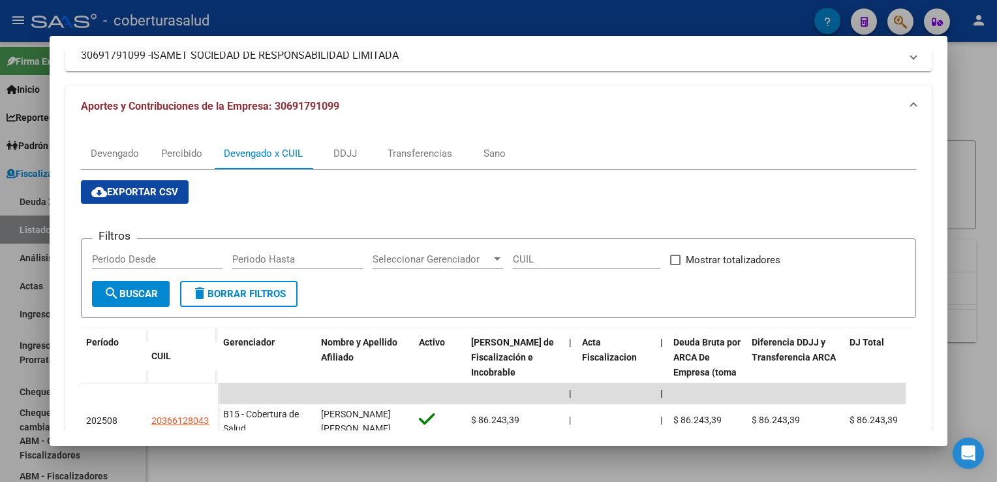
scroll to position [0, 0]
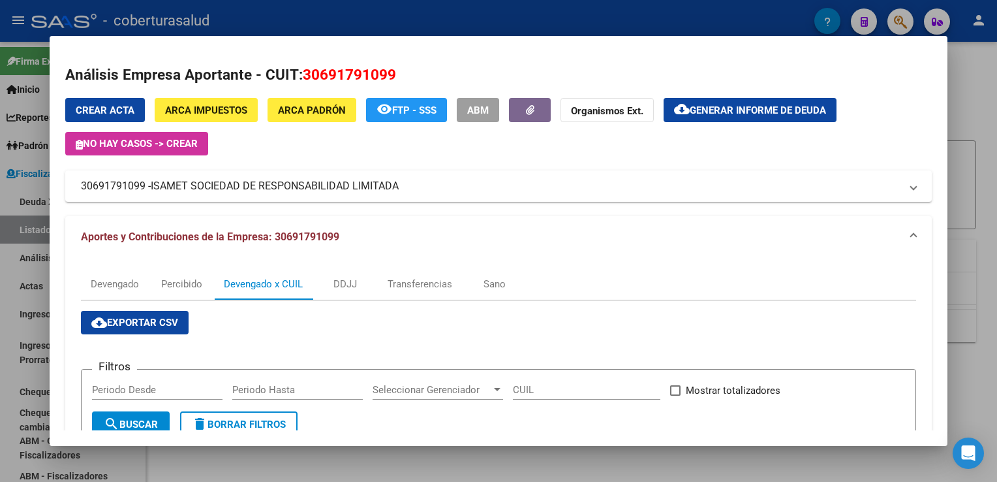
click at [180, 322] on button "cloud_download Exportar CSV" at bounding box center [135, 322] width 108 height 23
